Goal: Task Accomplishment & Management: Manage account settings

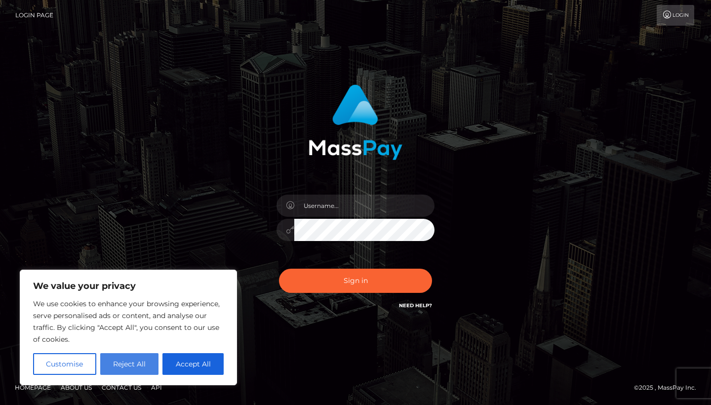
click at [144, 369] on button "Reject All" at bounding box center [129, 364] width 59 height 22
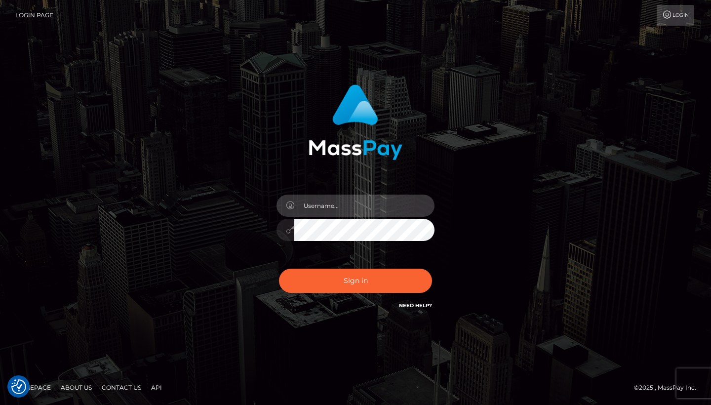
type input "aXNsYXR1eWFhQGdtYWlsLmNvbQ=="
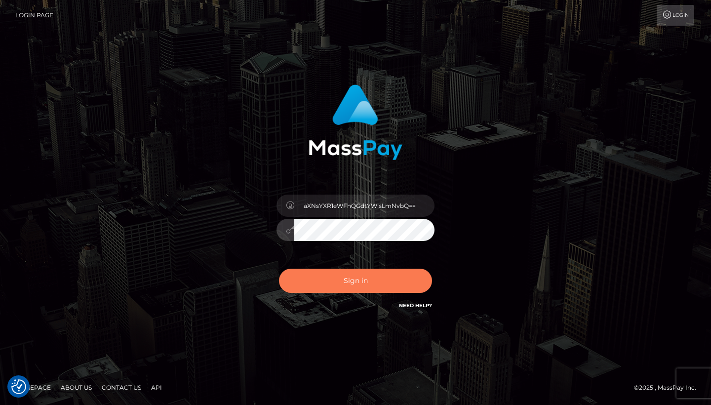
click at [355, 278] on button "Sign in" at bounding box center [355, 281] width 153 height 24
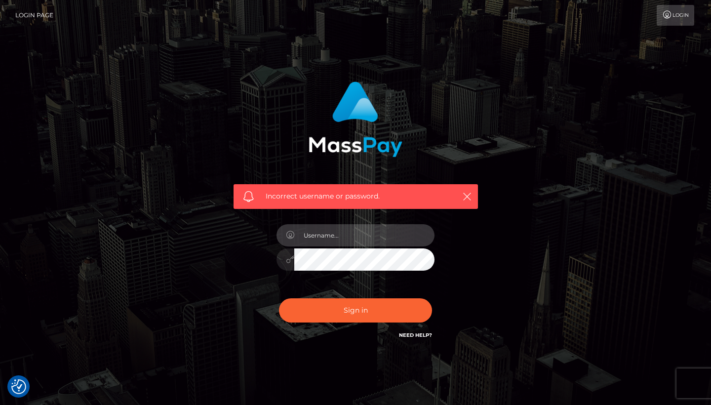
type input "[DATE]"
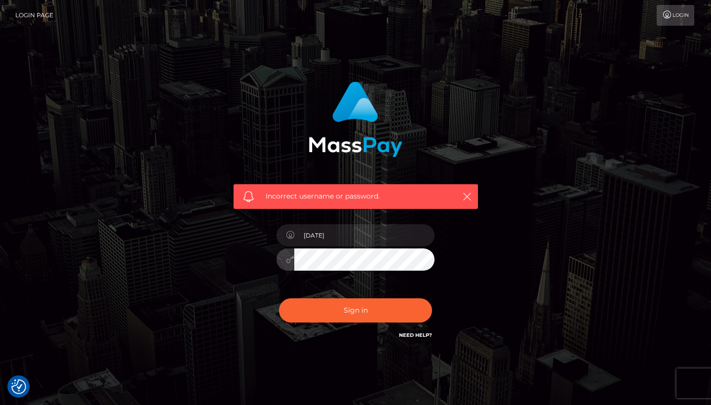
click at [373, 322] on div "Sign in Need Help?" at bounding box center [355, 314] width 173 height 44
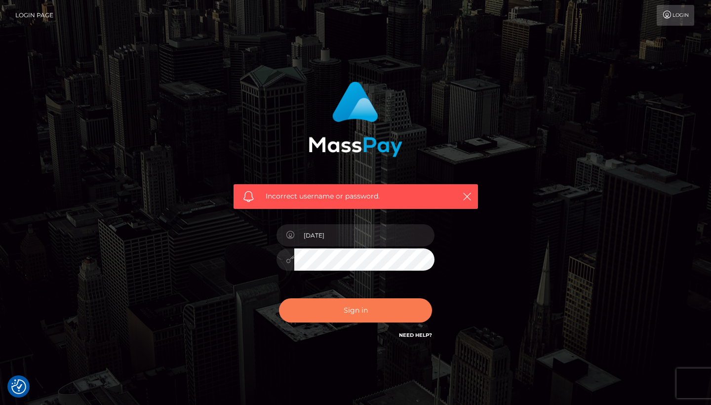
click at [373, 309] on button "Sign in" at bounding box center [355, 310] width 153 height 24
